Goal: Find specific page/section: Find specific page/section

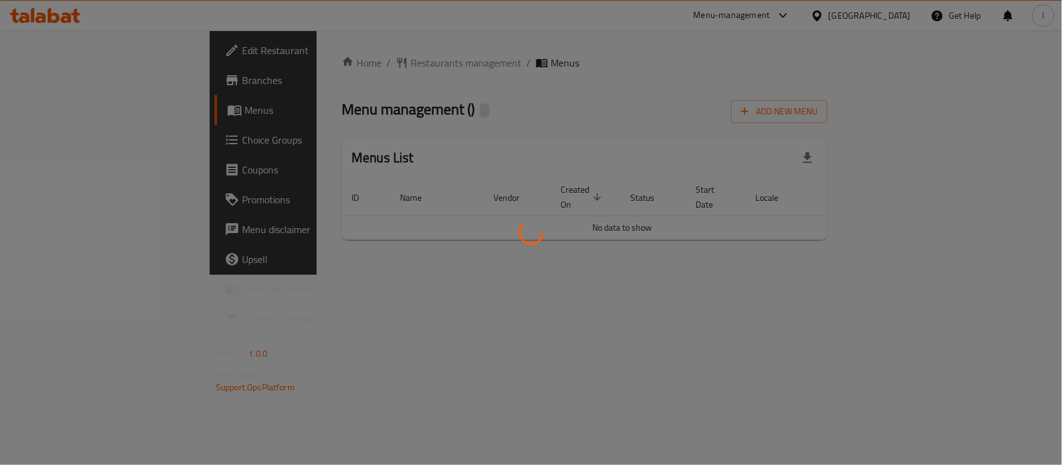
click at [417, 86] on div at bounding box center [531, 232] width 1062 height 465
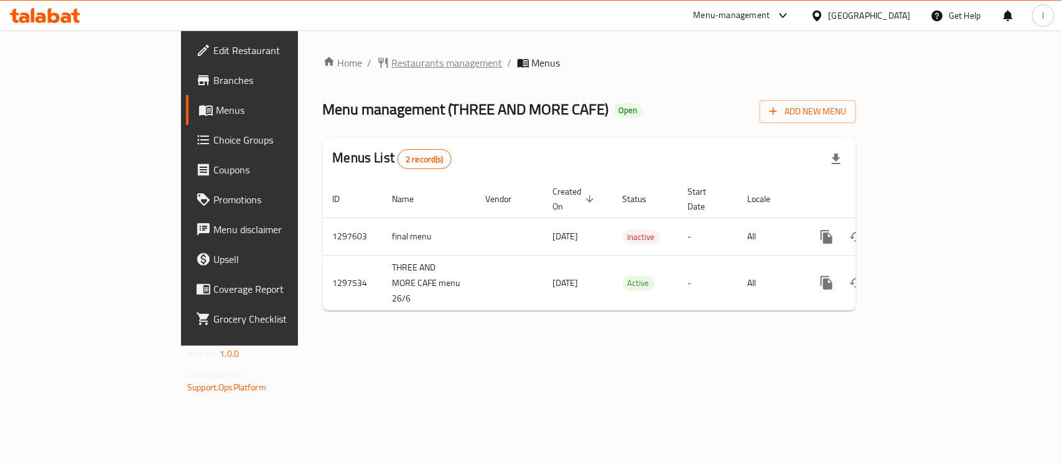
click at [392, 61] on span "Restaurants management" at bounding box center [447, 62] width 111 height 15
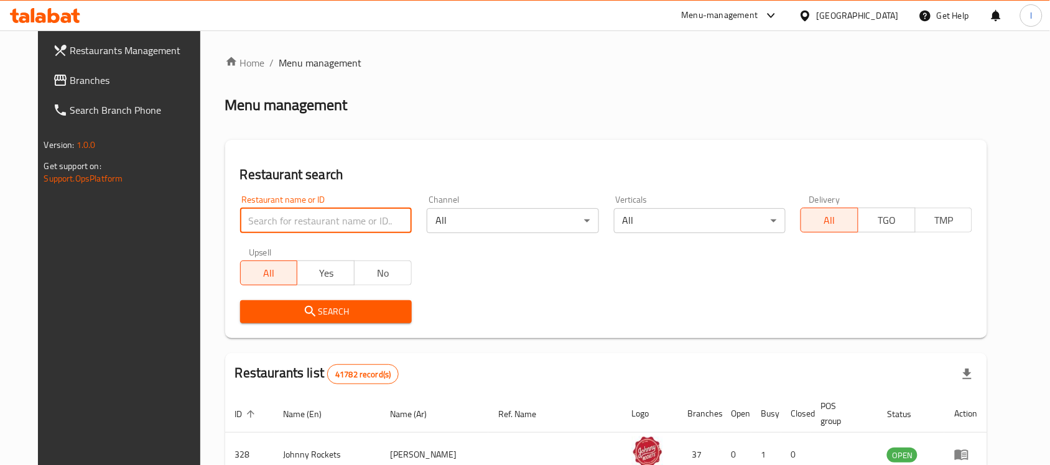
click at [282, 221] on input "search" at bounding box center [326, 220] width 172 height 25
paste input "700181"
type input "700181"
click button "Search" at bounding box center [326, 311] width 172 height 23
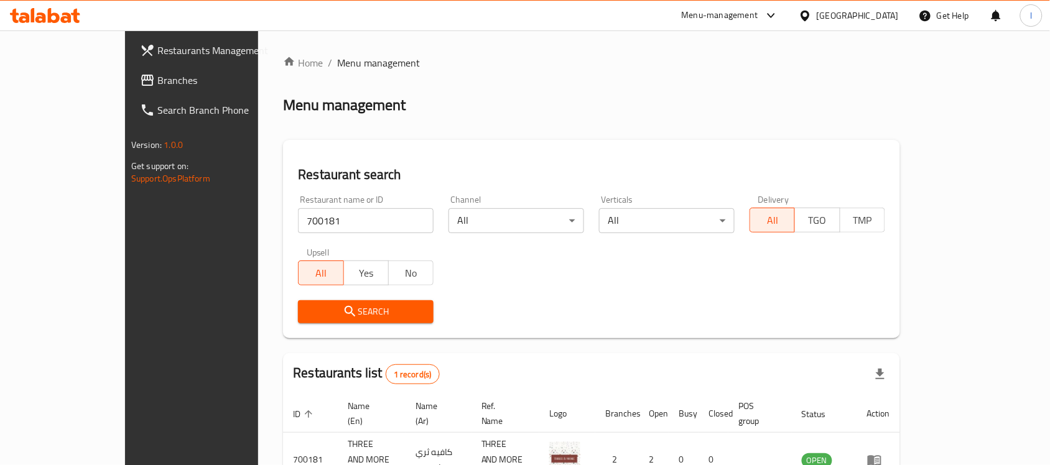
drag, startPoint x: 87, startPoint y: 86, endPoint x: 131, endPoint y: 70, distance: 46.4
click at [157, 86] on span "Branches" at bounding box center [223, 80] width 133 height 15
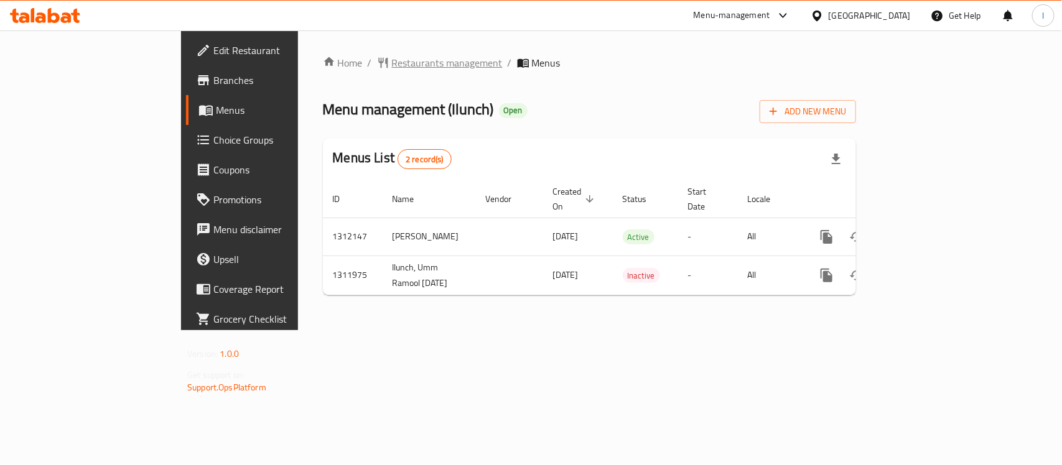
click at [392, 58] on span "Restaurants management" at bounding box center [447, 62] width 111 height 15
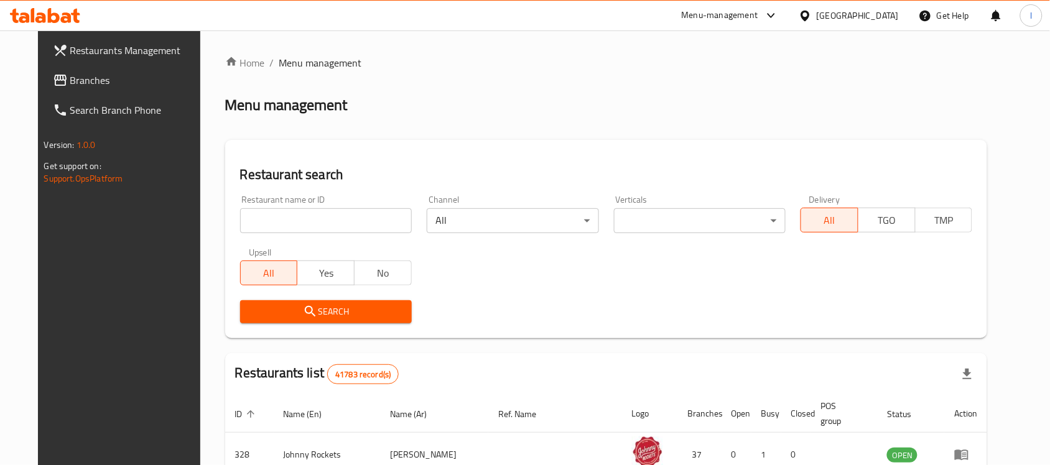
click at [266, 225] on input "search" at bounding box center [326, 220] width 172 height 25
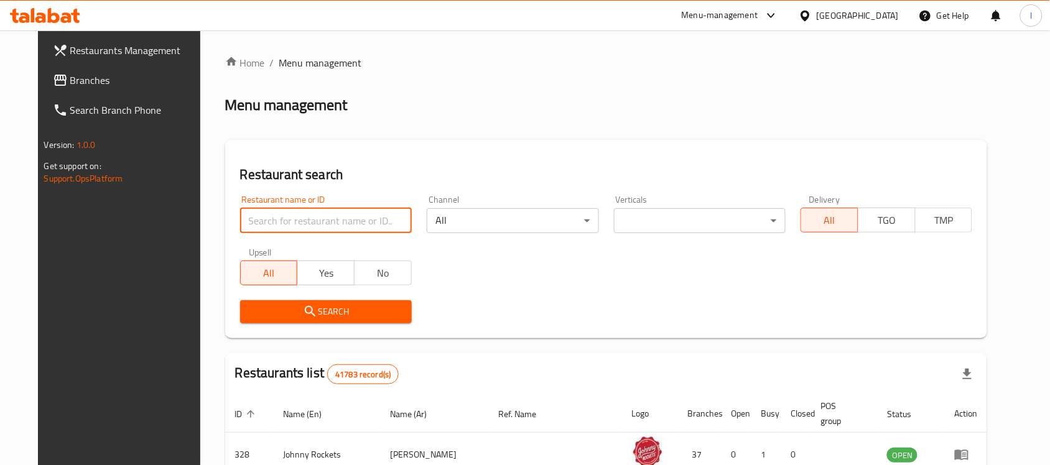
paste input "705975"
type input "705975"
click button "Search" at bounding box center [326, 311] width 172 height 23
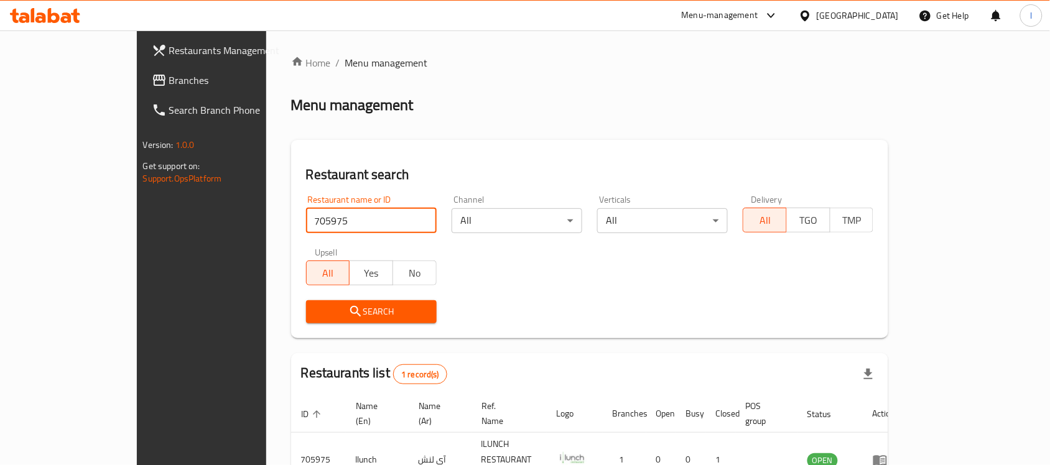
click at [169, 76] on span "Branches" at bounding box center [235, 80] width 133 height 15
